Goal: Information Seeking & Learning: Find specific fact

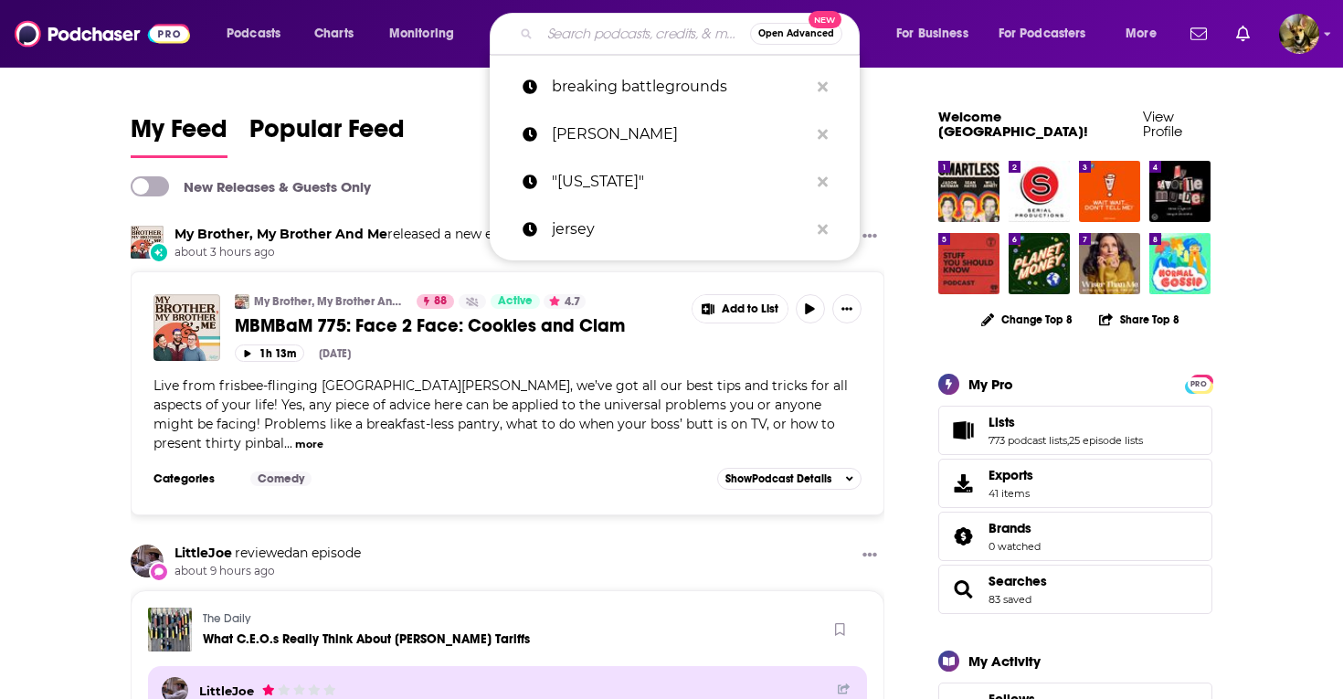
click at [589, 26] on input "Search podcasts, credits, & more..." at bounding box center [645, 33] width 210 height 29
click at [592, 96] on p "breaking battlegrounds" at bounding box center [680, 87] width 257 height 48
type input "breaking battlegrounds"
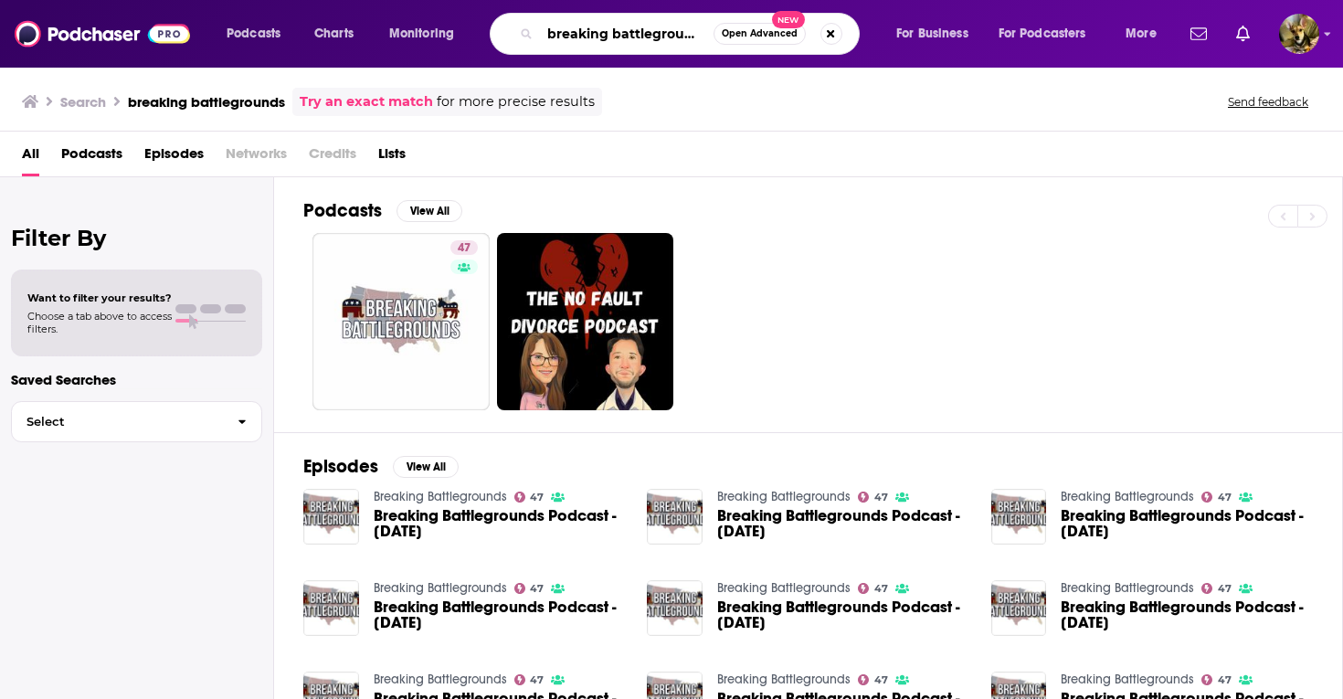
click at [546, 37] on input "breaking battlegrounds" at bounding box center [627, 33] width 174 height 29
click at [548, 37] on input "breaking battlegrounds" at bounding box center [627, 33] width 174 height 29
click at [827, 33] on button "Search podcasts, credits, & more..." at bounding box center [832, 34] width 22 height 22
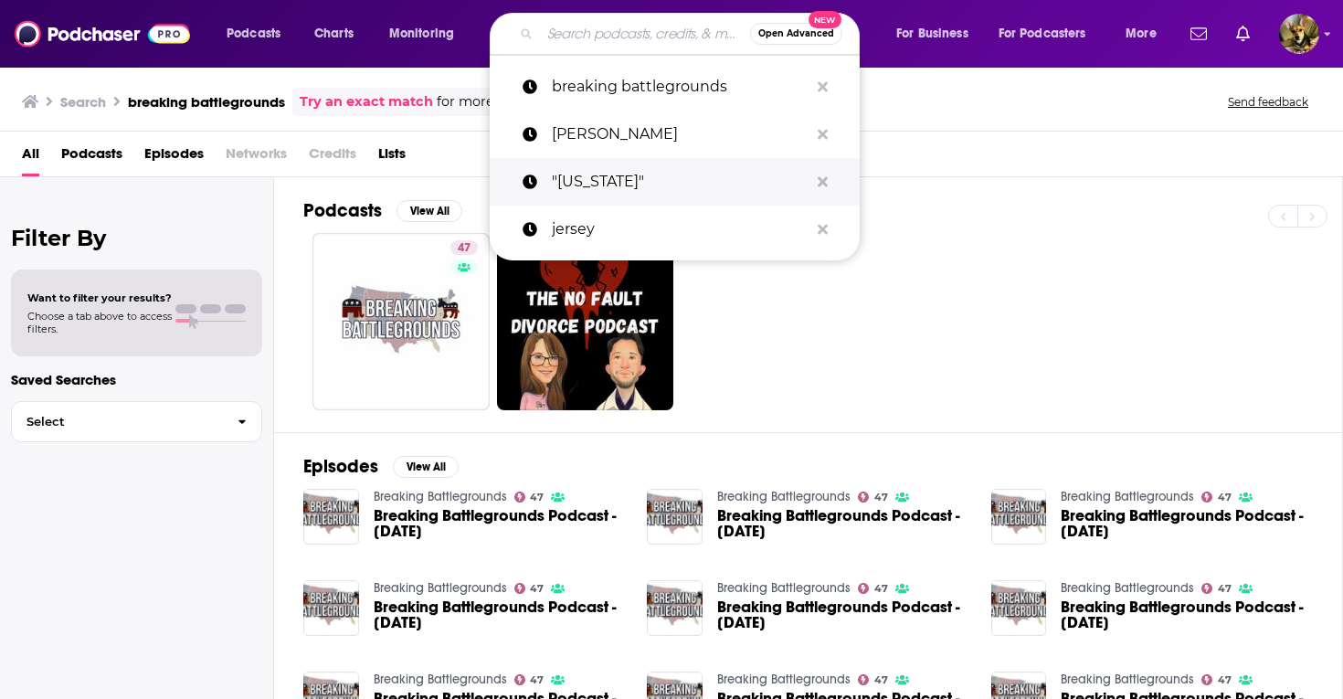
click at [594, 179] on p ""[US_STATE]"" at bounding box center [680, 182] width 257 height 48
type input ""[US_STATE]""
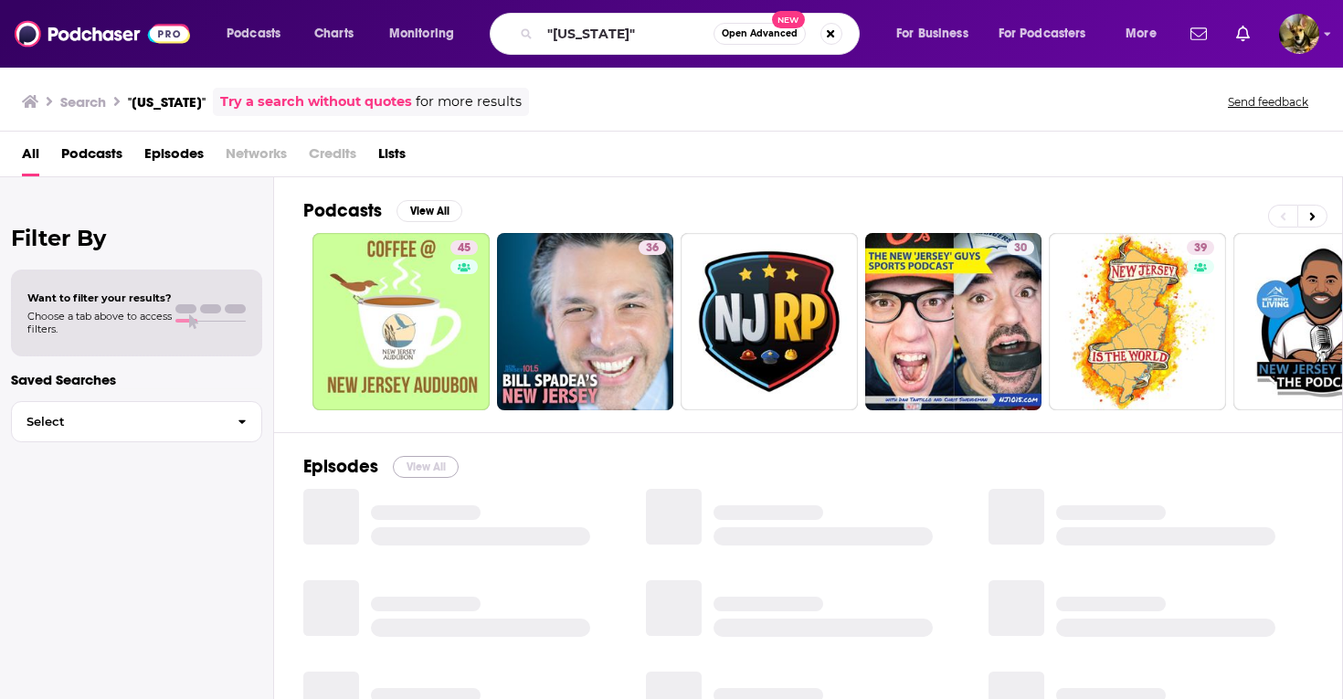
click at [434, 463] on button "View All" at bounding box center [426, 467] width 66 height 22
